Goal: Find contact information: Find contact information

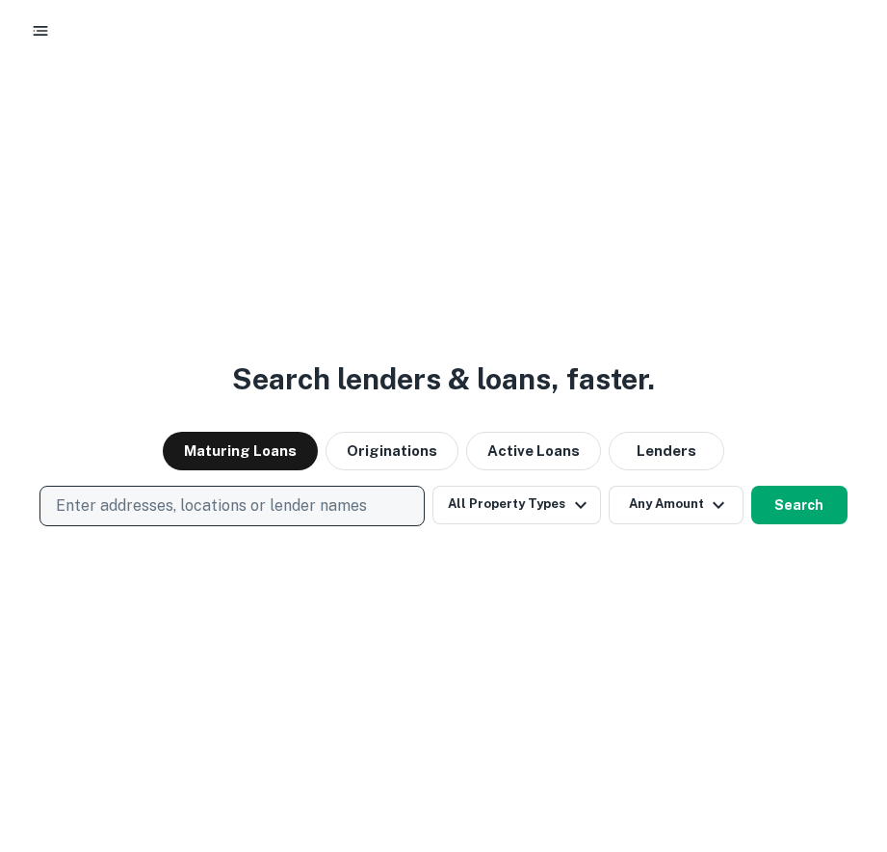
click at [198, 505] on p "Enter addresses, locations or lender names" at bounding box center [211, 505] width 311 height 23
type input "**********"
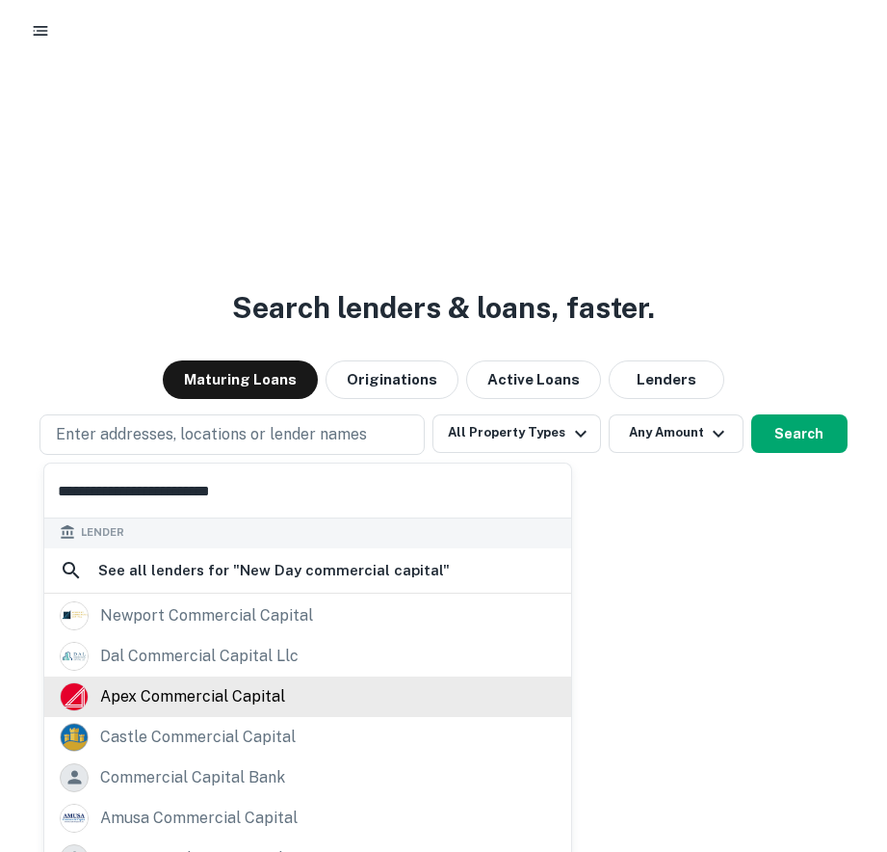
scroll to position [73, 0]
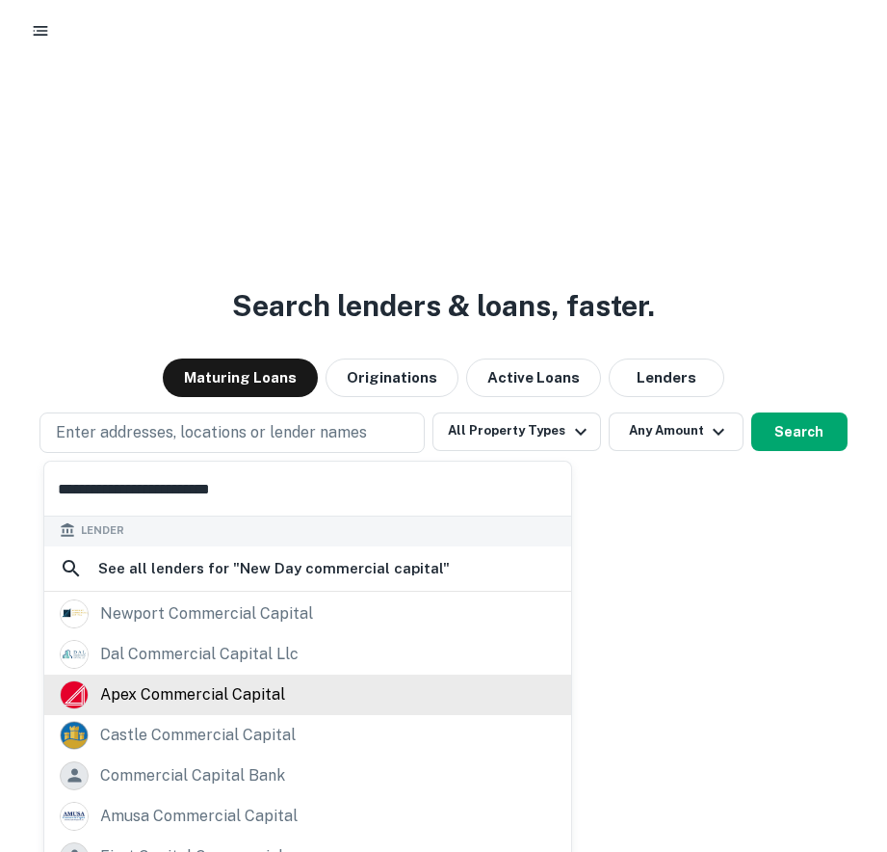
click at [243, 697] on div "apex commercial capital" at bounding box center [192, 694] width 185 height 29
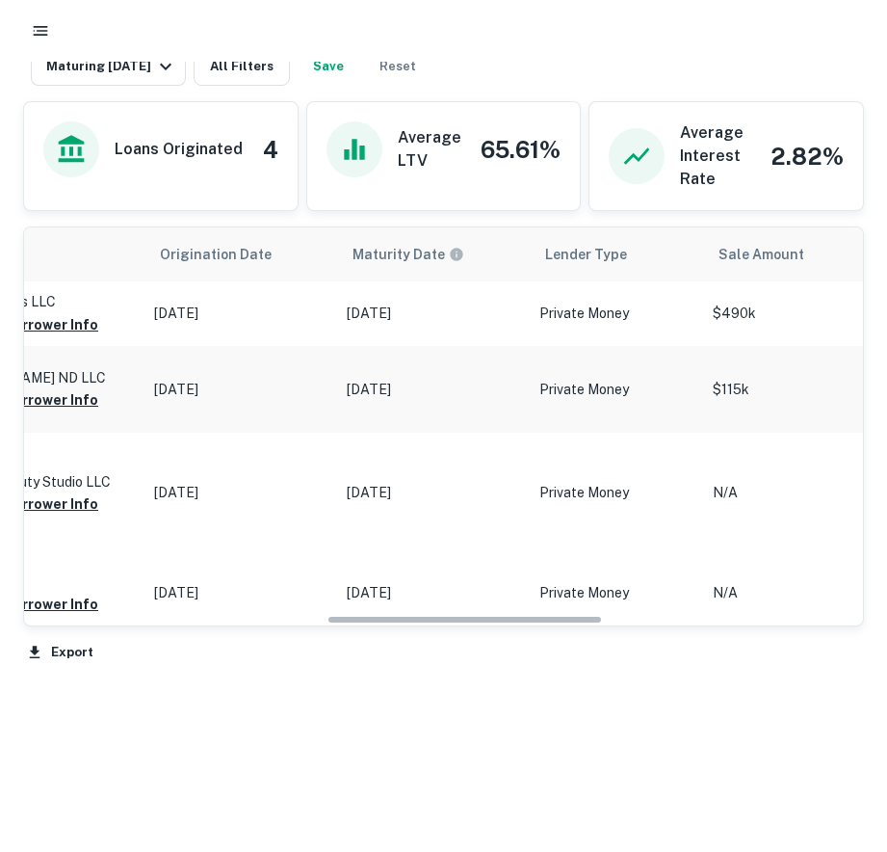
scroll to position [0, 937]
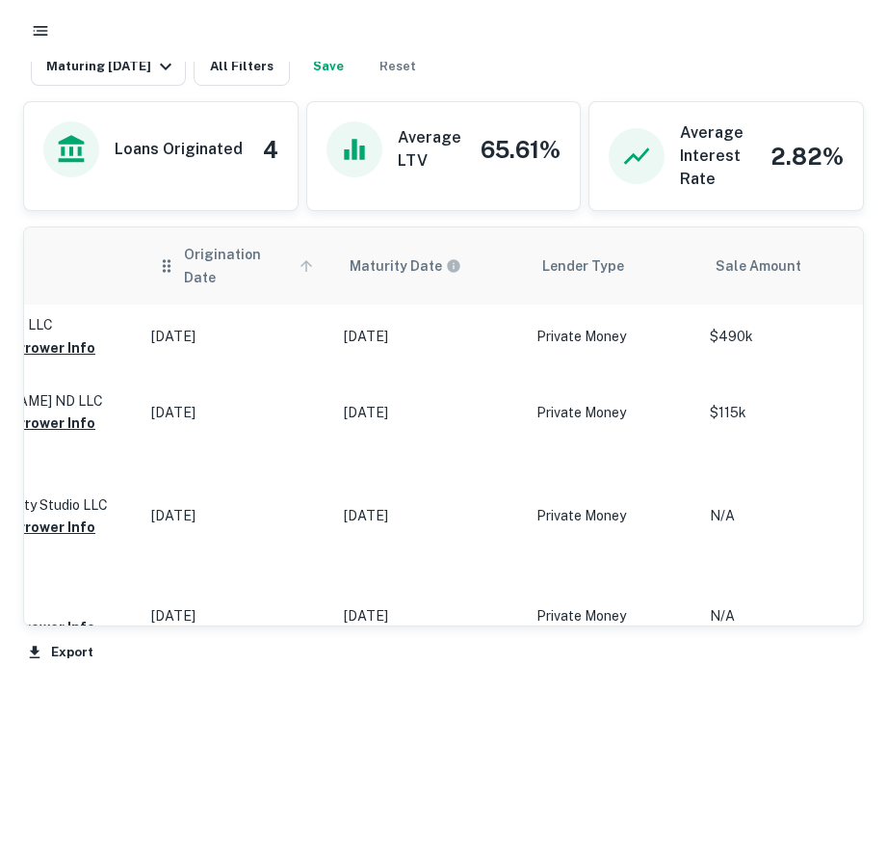
drag, startPoint x: 411, startPoint y: 376, endPoint x: 272, endPoint y: 251, distance: 186.9
click at [272, 251] on span "Origination Date" at bounding box center [251, 266] width 135 height 46
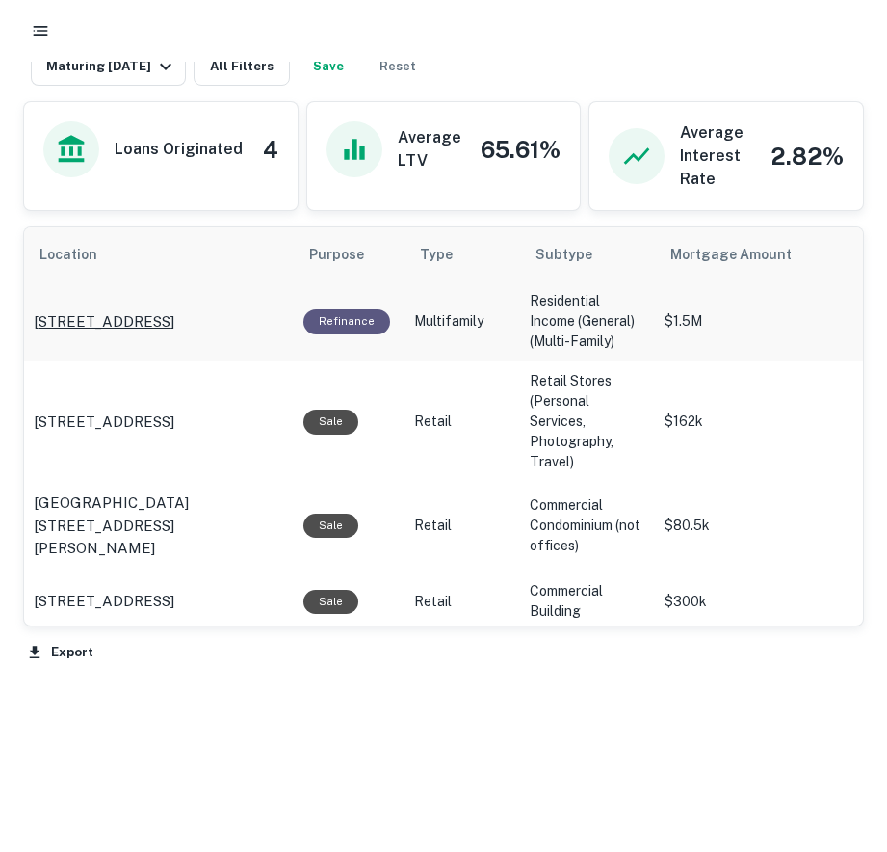
click at [174, 310] on p "[STREET_ADDRESS]" at bounding box center [104, 321] width 141 height 23
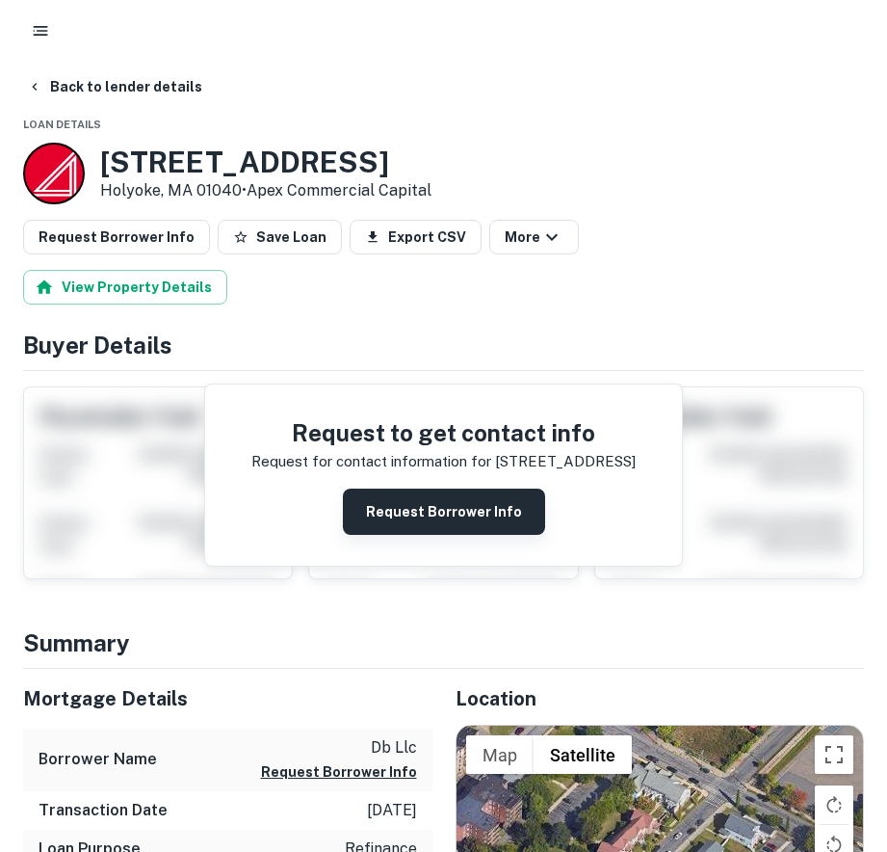
click at [414, 518] on button "Request Borrower Info" at bounding box center [444, 511] width 202 height 46
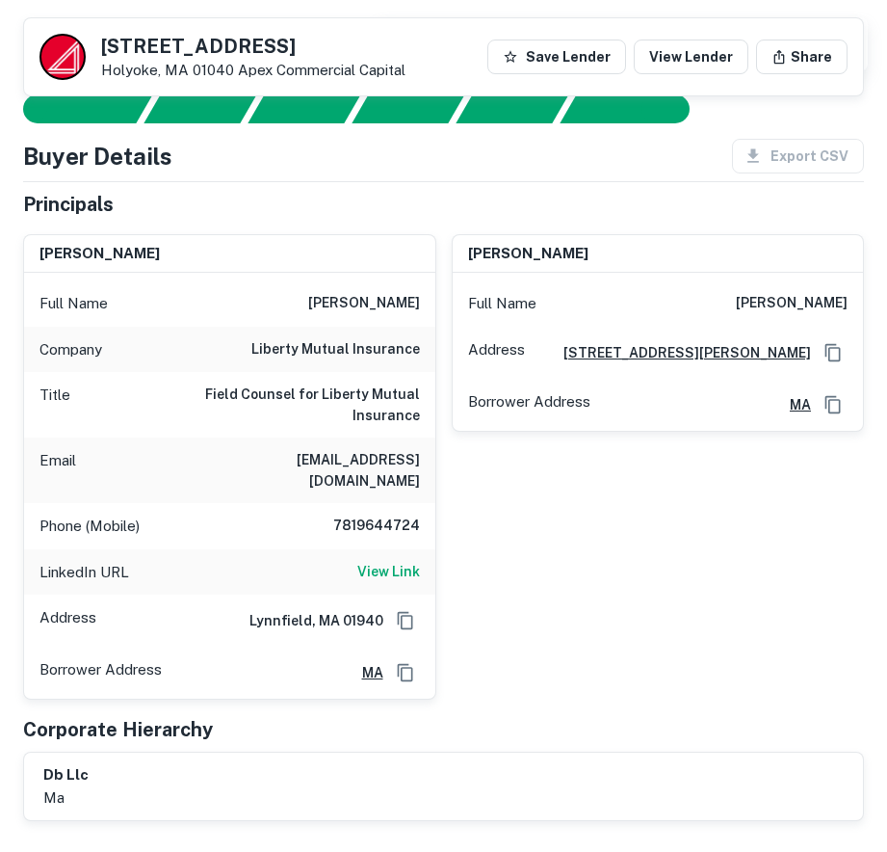
scroll to position [200, 0]
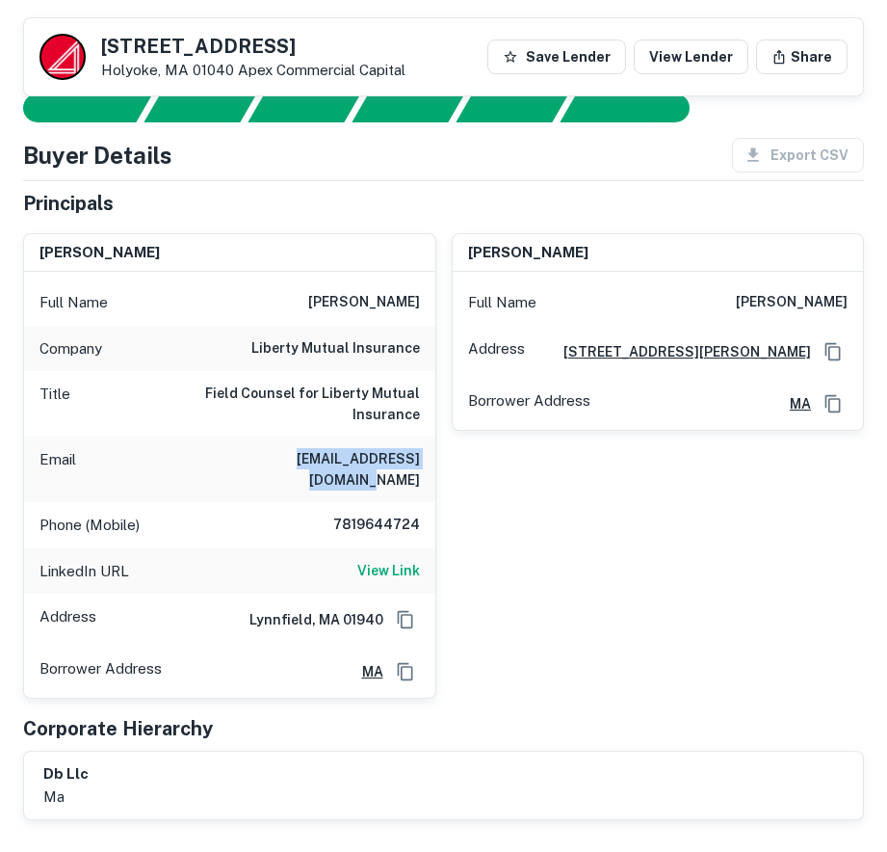
drag, startPoint x: 420, startPoint y: 459, endPoint x: 255, endPoint y: 462, distance: 164.8
click at [255, 462] on div "Email paigevisone@hotmail.com" at bounding box center [229, 469] width 411 height 66
copy h6 "paigevisone@hotmail.com"
